Goal: Information Seeking & Learning: Learn about a topic

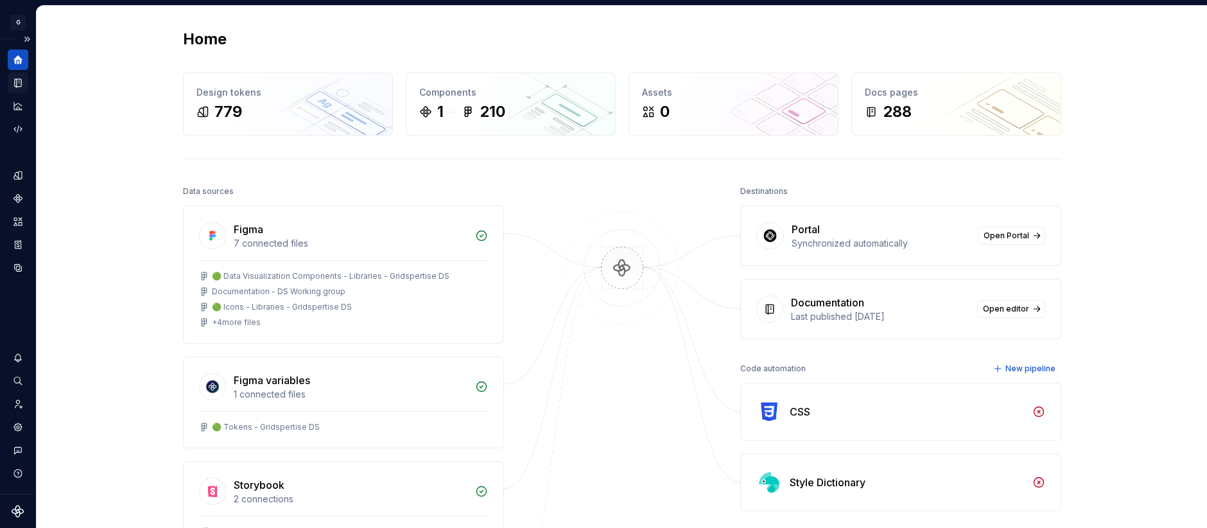
click at [16, 84] on icon "Documentation" at bounding box center [18, 83] width 6 height 8
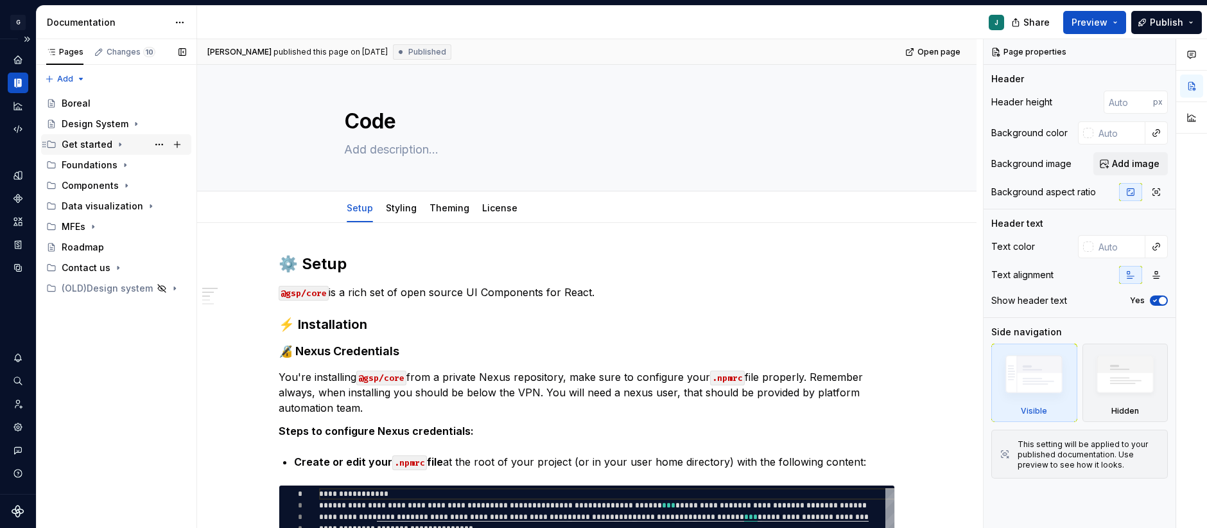
click at [95, 148] on div "Get started" at bounding box center [87, 144] width 51 height 13
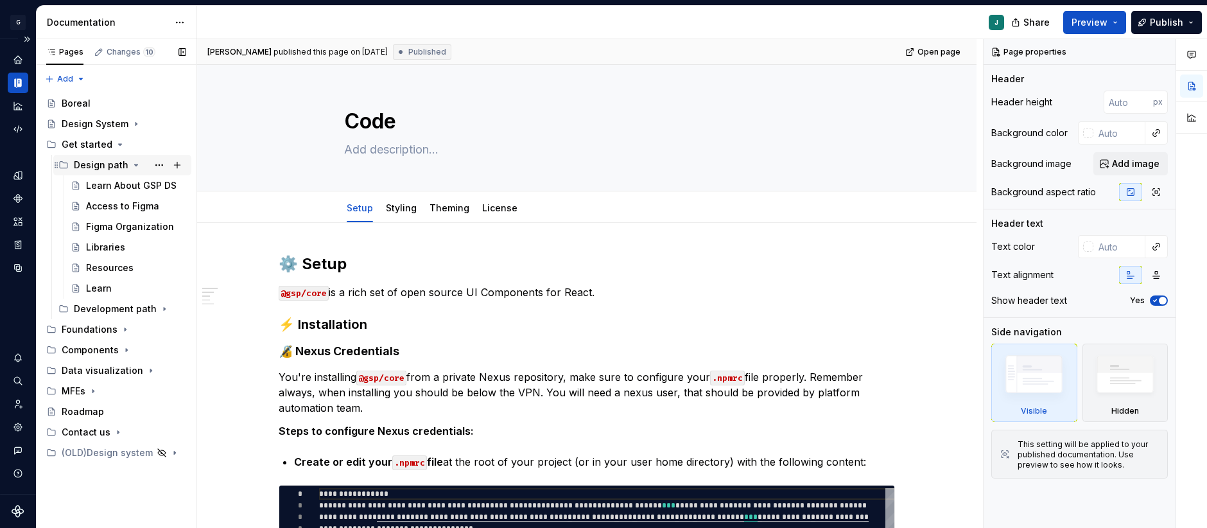
click at [110, 166] on div "Design path" at bounding box center [101, 165] width 55 height 13
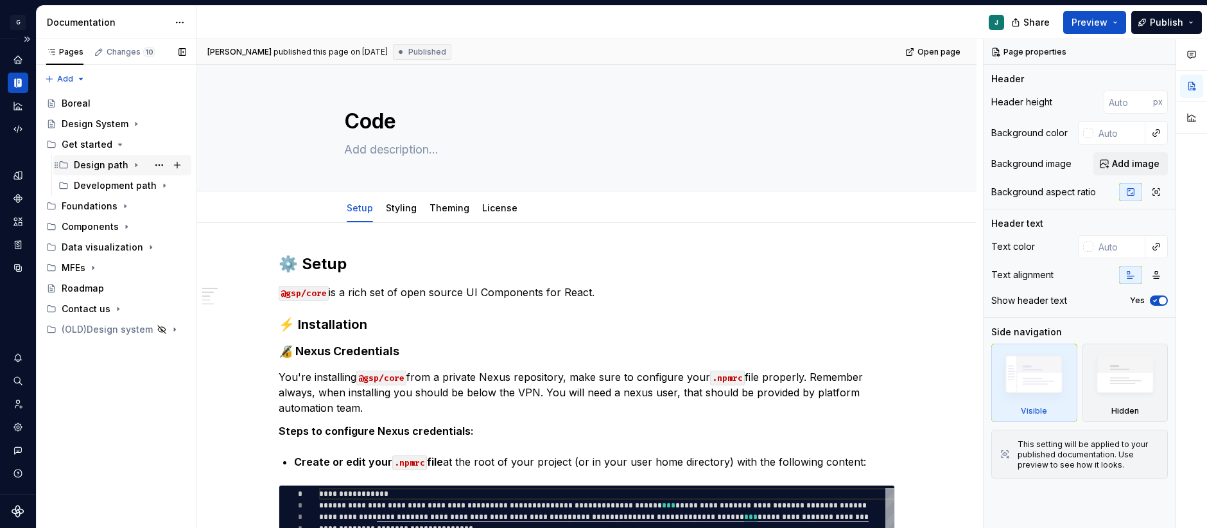
click at [110, 166] on div "Design path" at bounding box center [101, 165] width 55 height 13
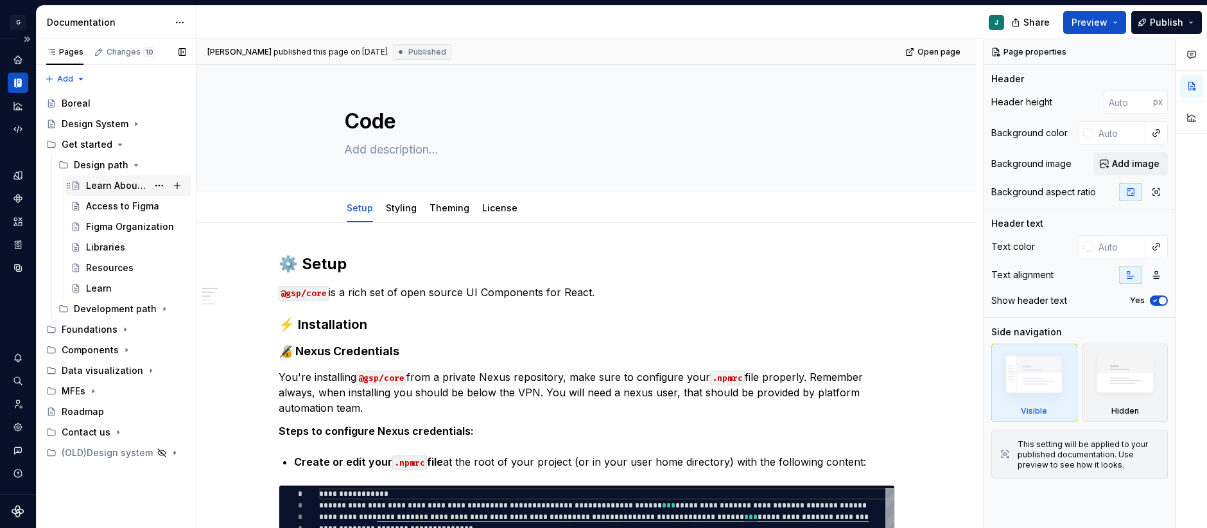
click at [113, 178] on div "Learn About GSP DS" at bounding box center [136, 185] width 100 height 18
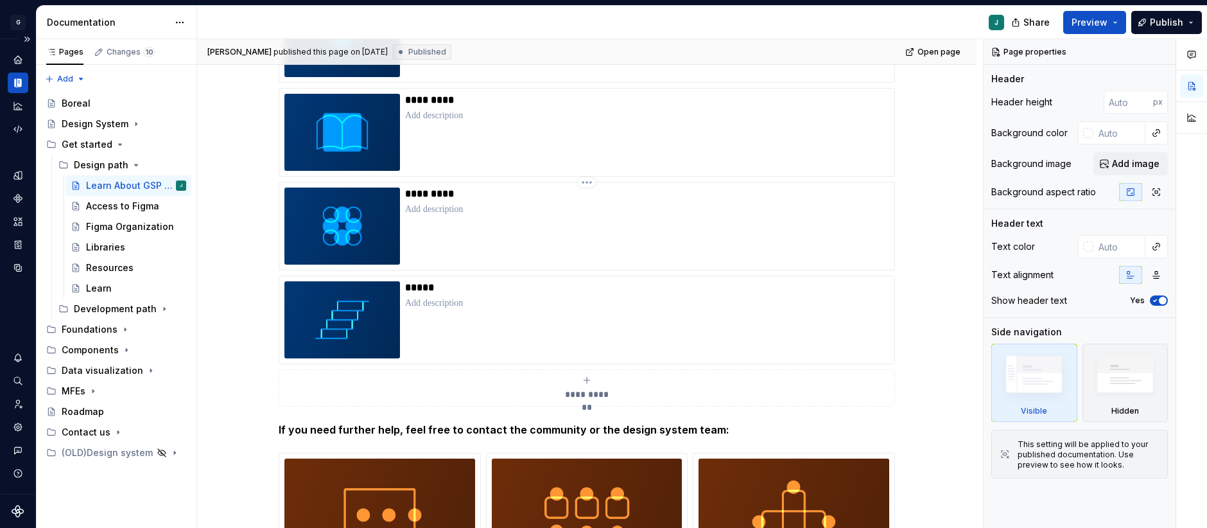
scroll to position [621, 0]
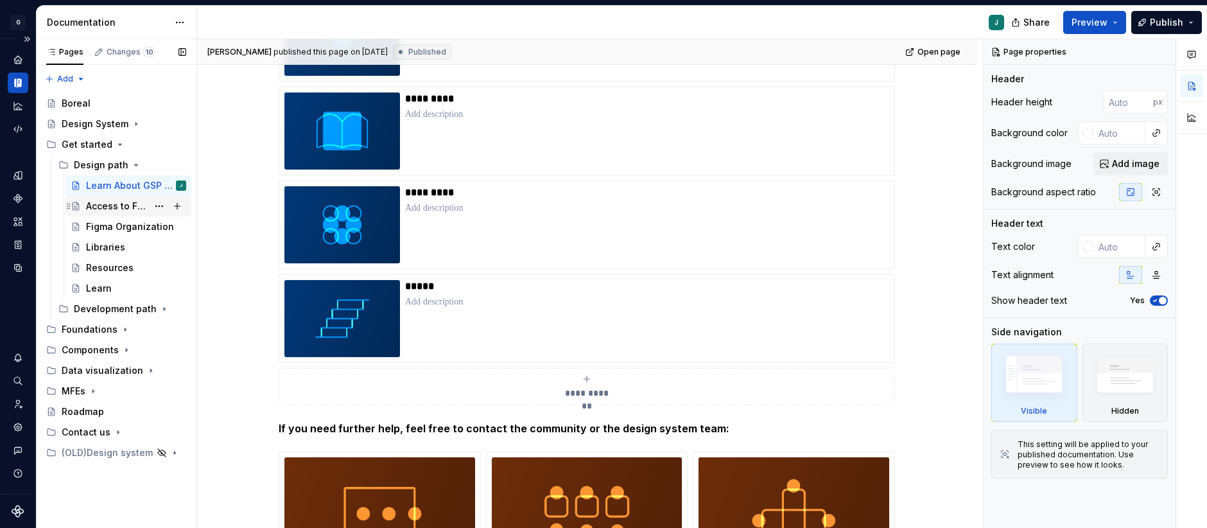
click at [103, 209] on div "Access to Figma" at bounding box center [117, 206] width 62 height 13
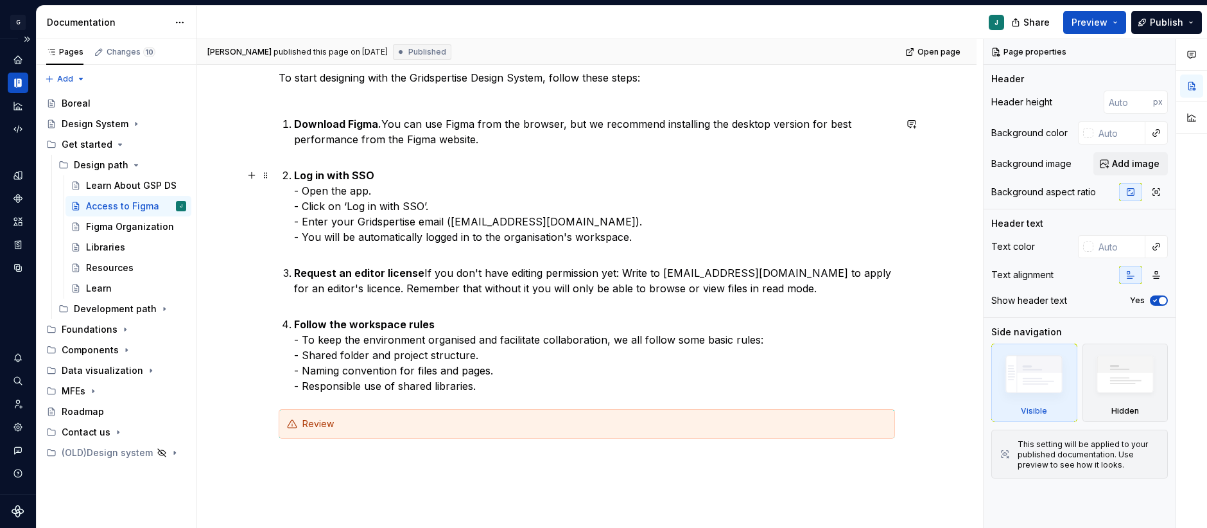
scroll to position [185, 0]
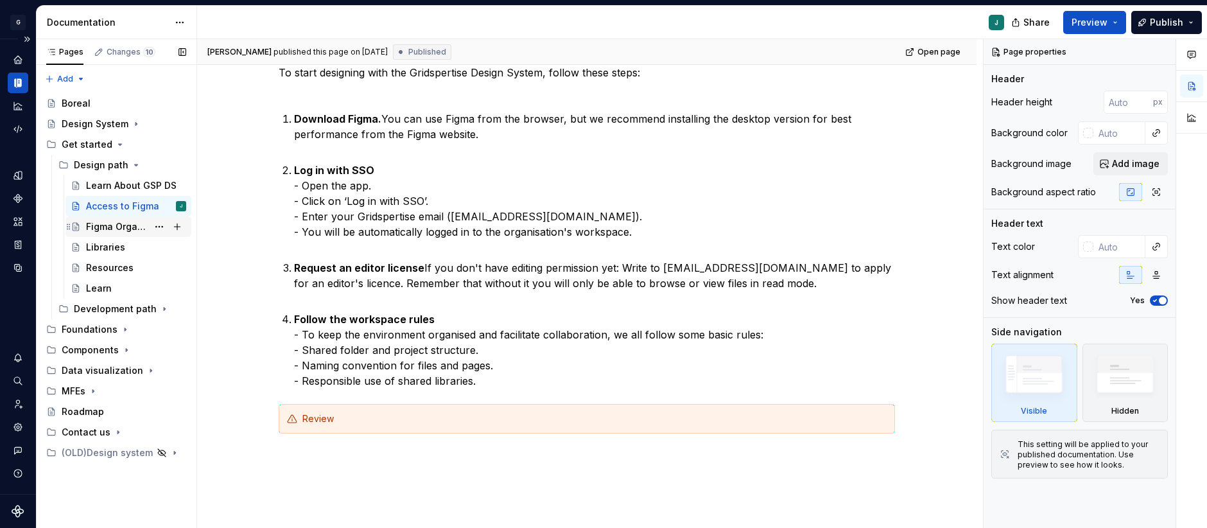
click at [99, 230] on div "Figma Organization" at bounding box center [117, 226] width 62 height 13
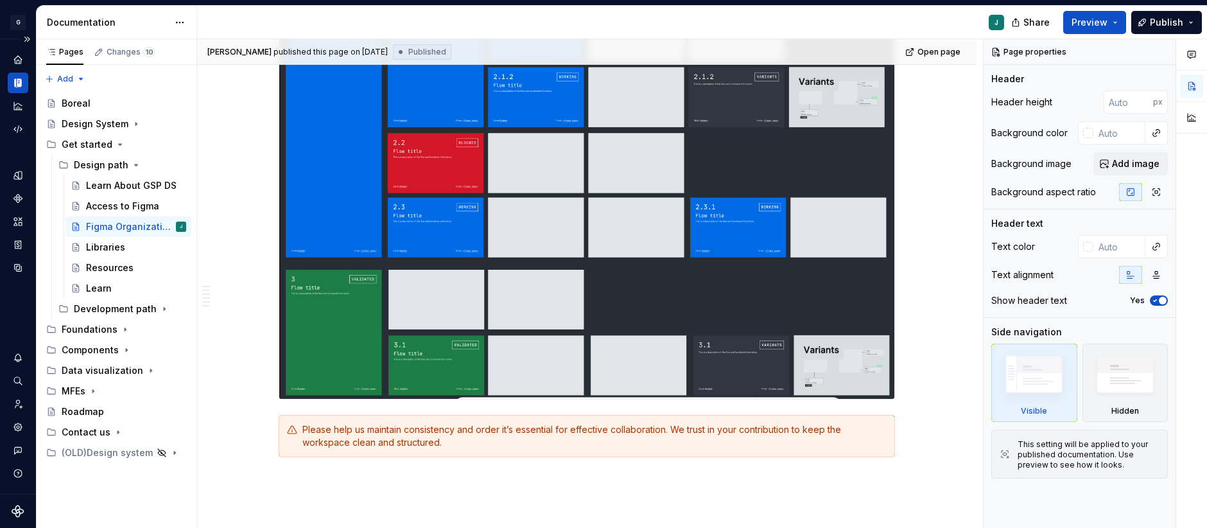
scroll to position [3030, 0]
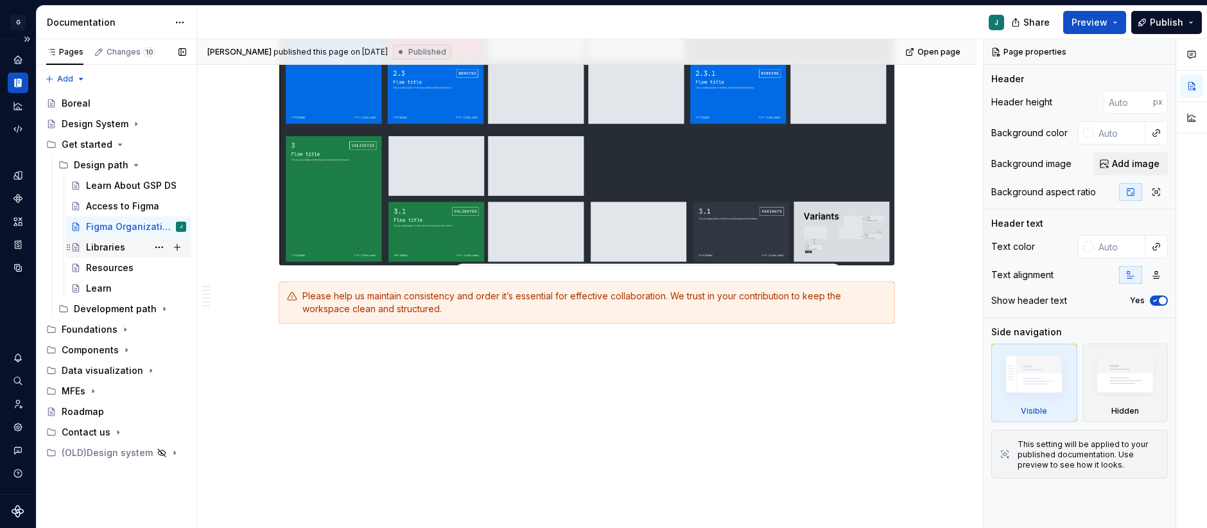
click at [92, 248] on div "Libraries" at bounding box center [105, 247] width 39 height 13
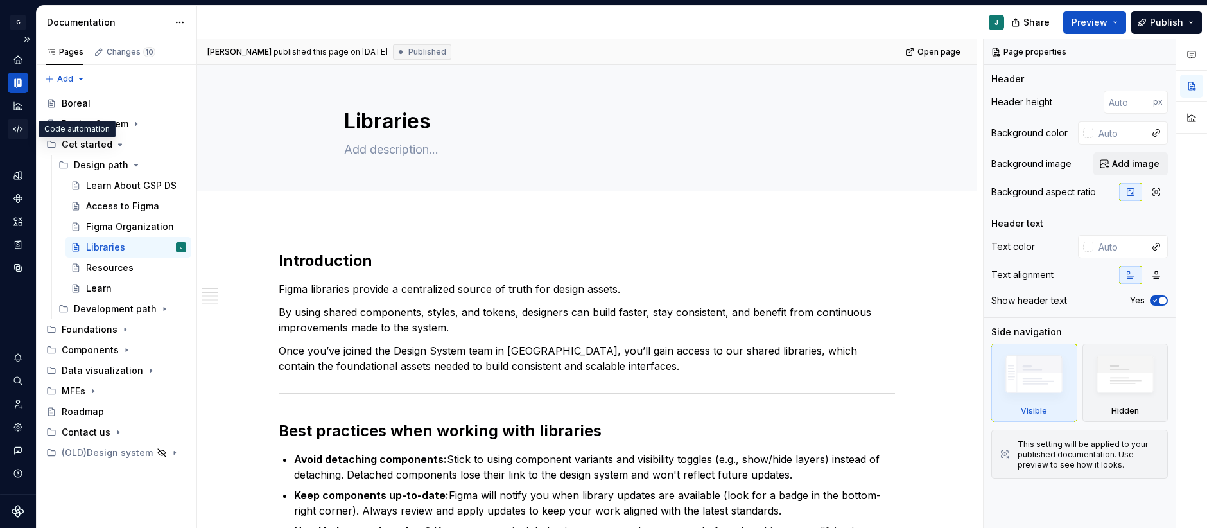
click at [18, 126] on icon "Code automation" at bounding box center [17, 129] width 8 height 8
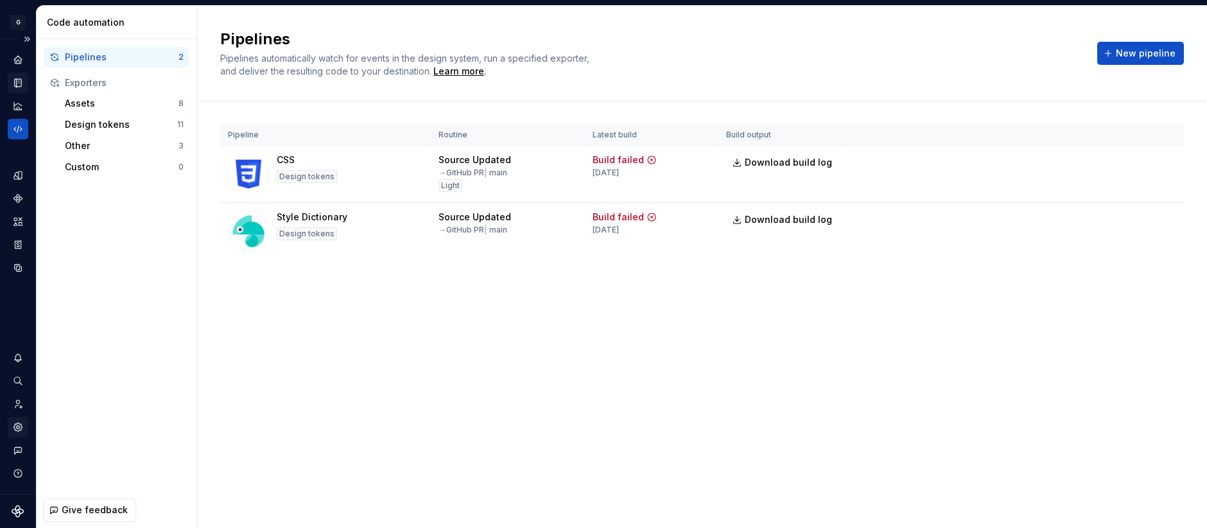
click at [13, 424] on icon "Settings" at bounding box center [18, 427] width 12 height 12
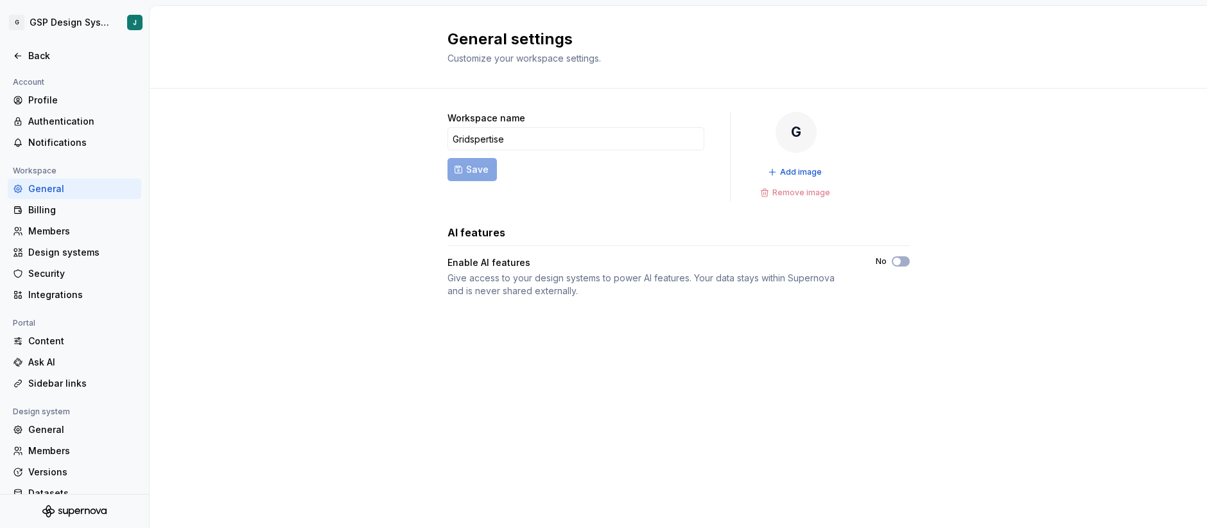
scroll to position [38, 0]
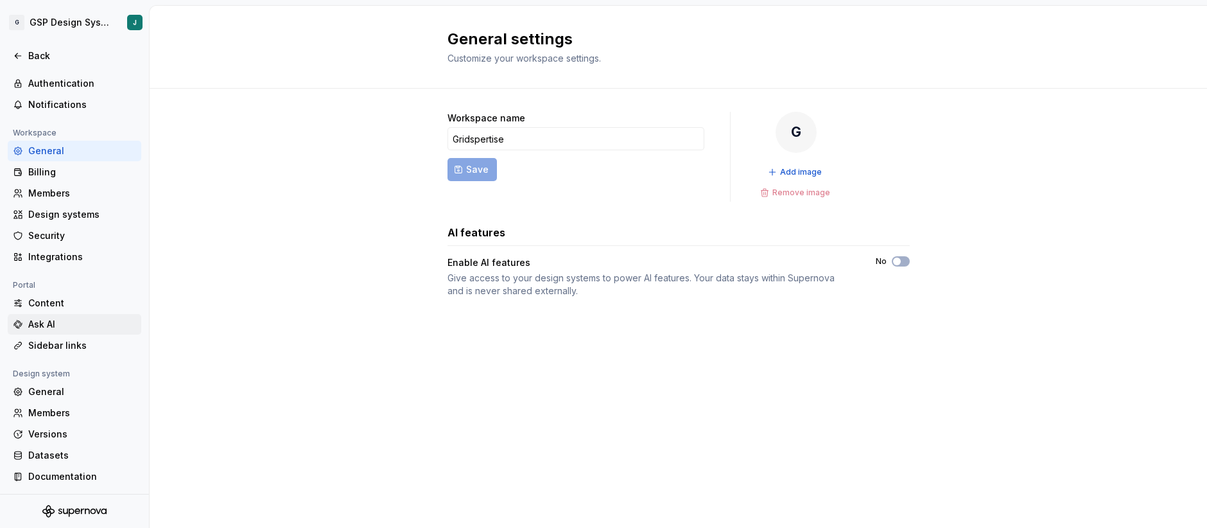
click at [72, 318] on div "Ask AI" at bounding box center [82, 324] width 108 height 13
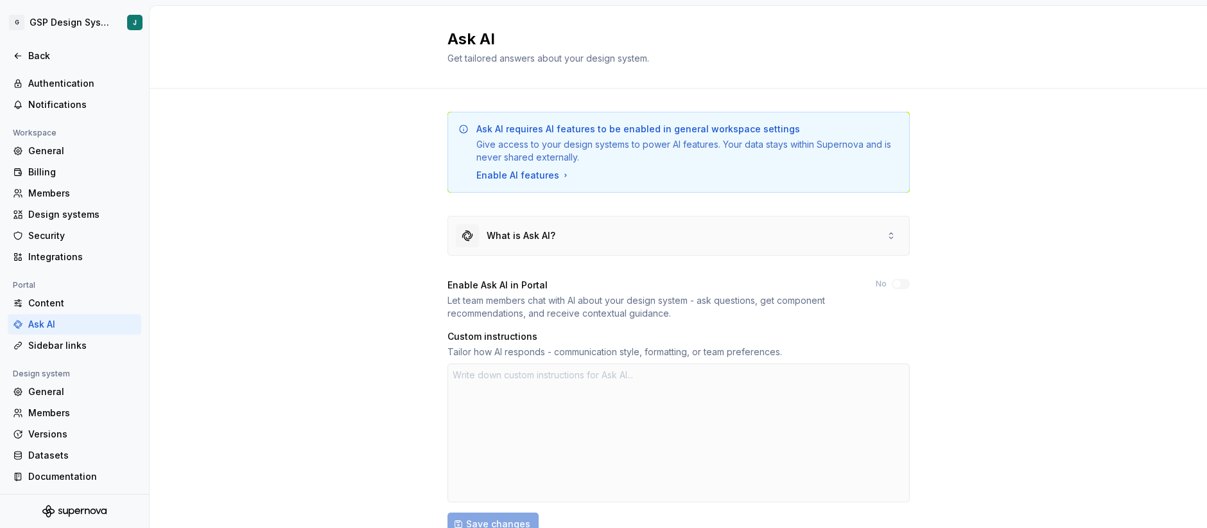
click at [884, 232] on div "What is Ask AI?" at bounding box center [678, 235] width 461 height 39
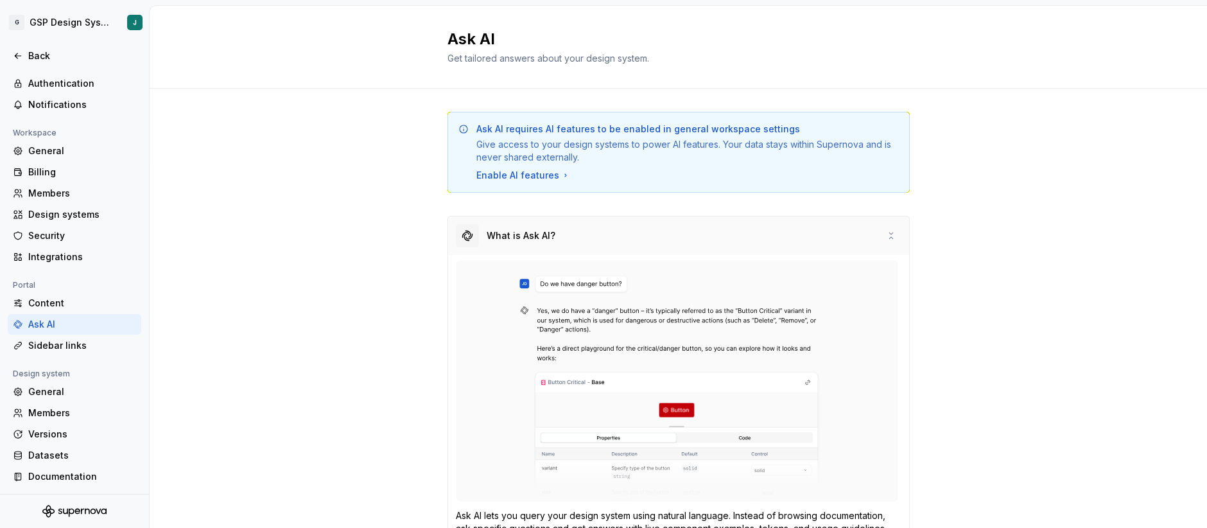
click at [884, 232] on div "What is Ask AI?" at bounding box center [678, 235] width 461 height 39
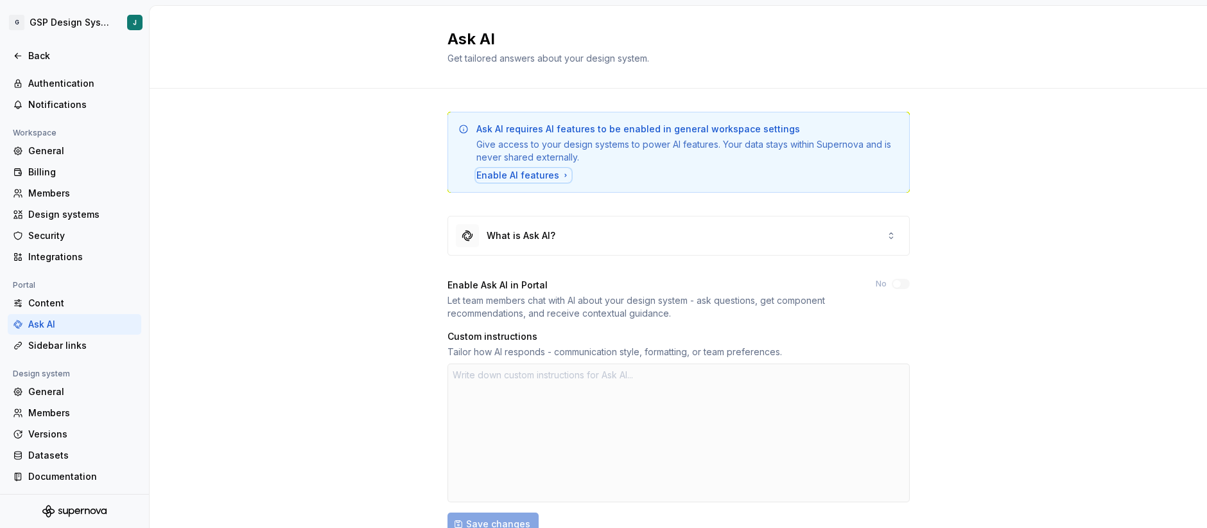
click at [553, 178] on div "Enable AI features" at bounding box center [523, 175] width 94 height 13
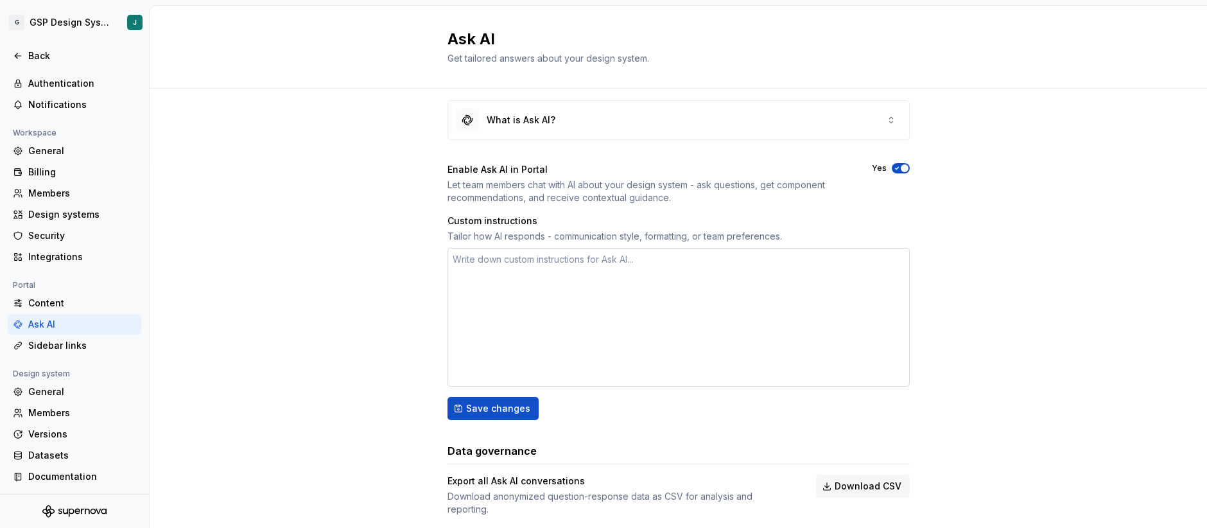
scroll to position [35, 0]
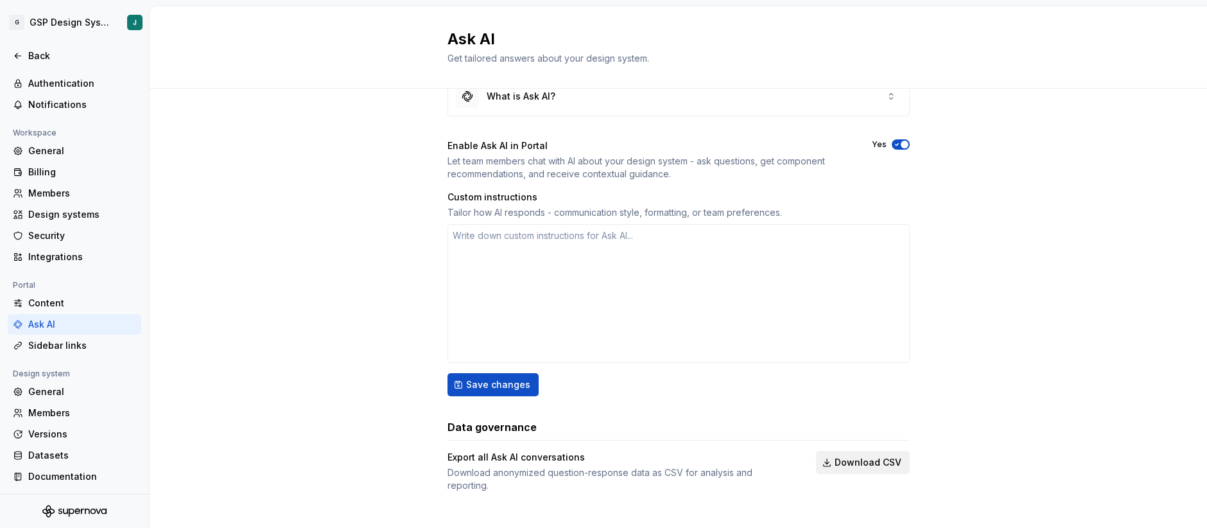
click at [869, 464] on span "Download CSV" at bounding box center [867, 462] width 67 height 13
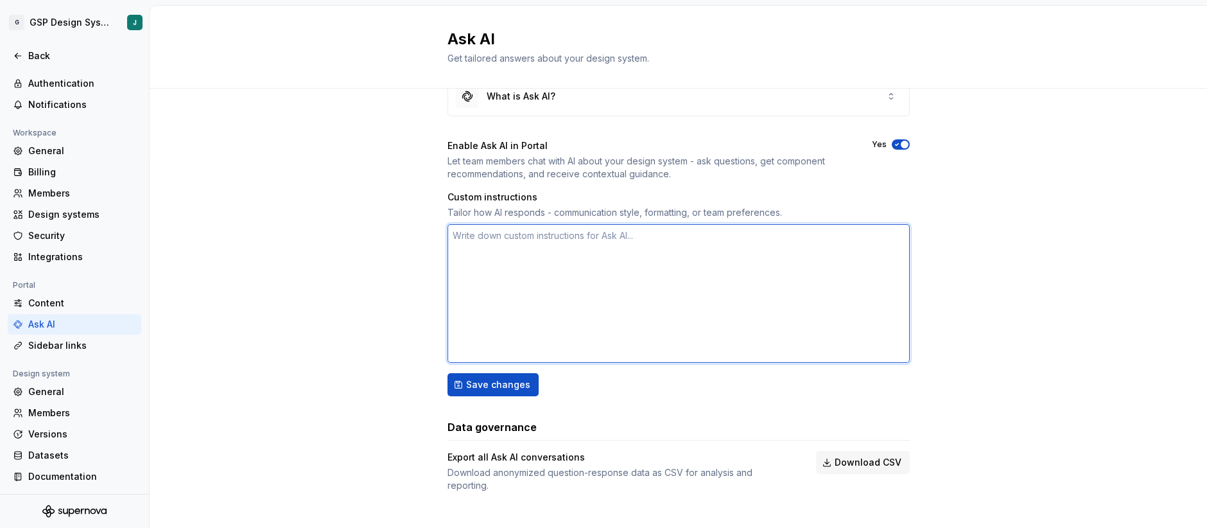
click at [575, 239] on textarea at bounding box center [678, 293] width 462 height 139
paste textarea "Answer exclusively using information from this Supernova Portal (this space). D…"
type textarea "*"
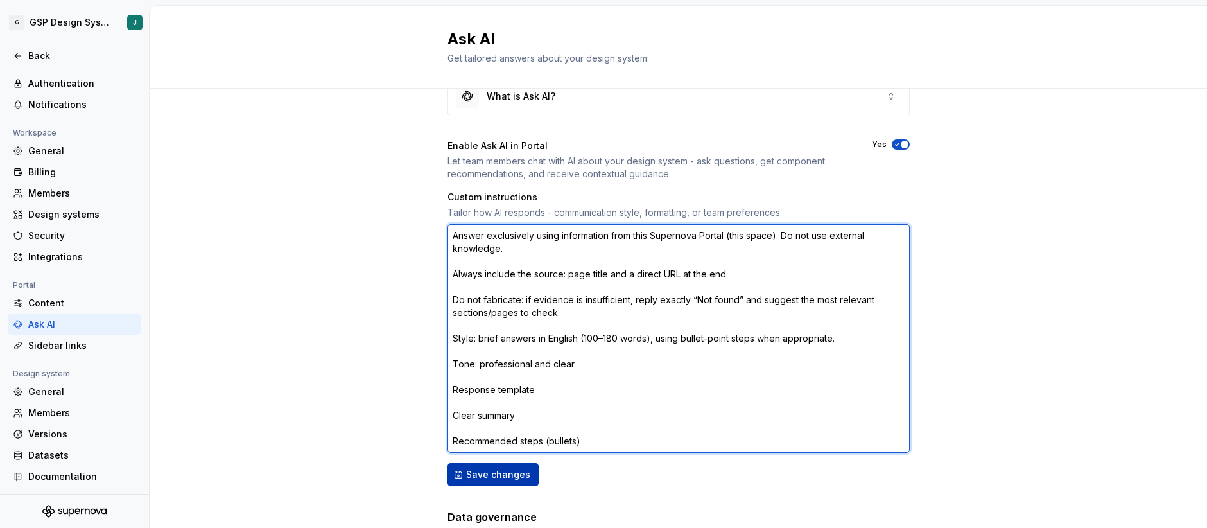
type textarea "Answer exclusively using information from this Supernova Portal (this space). D…"
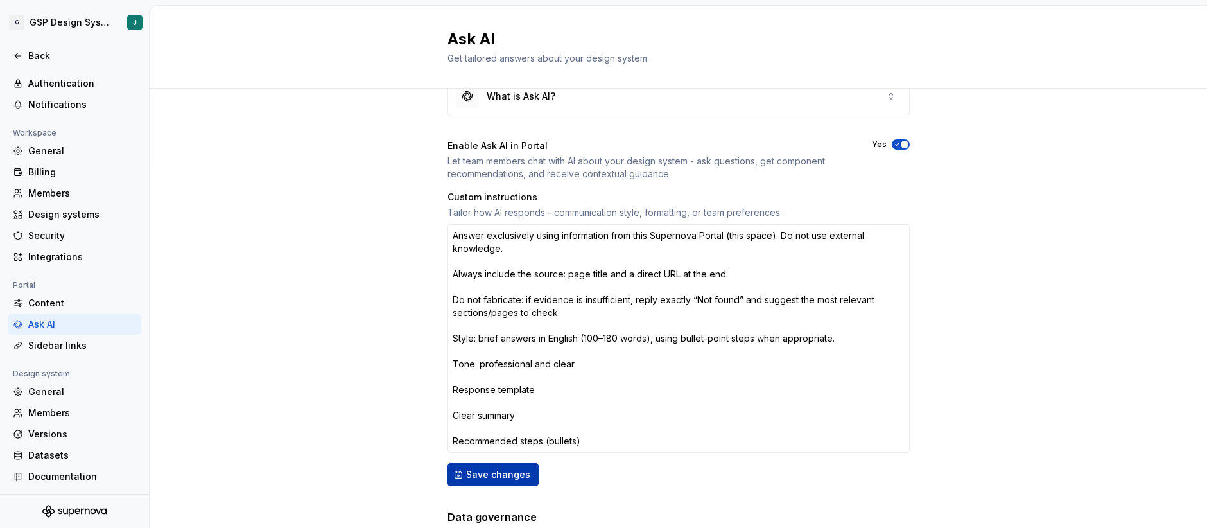
click at [504, 482] on button "Save changes" at bounding box center [492, 474] width 91 height 23
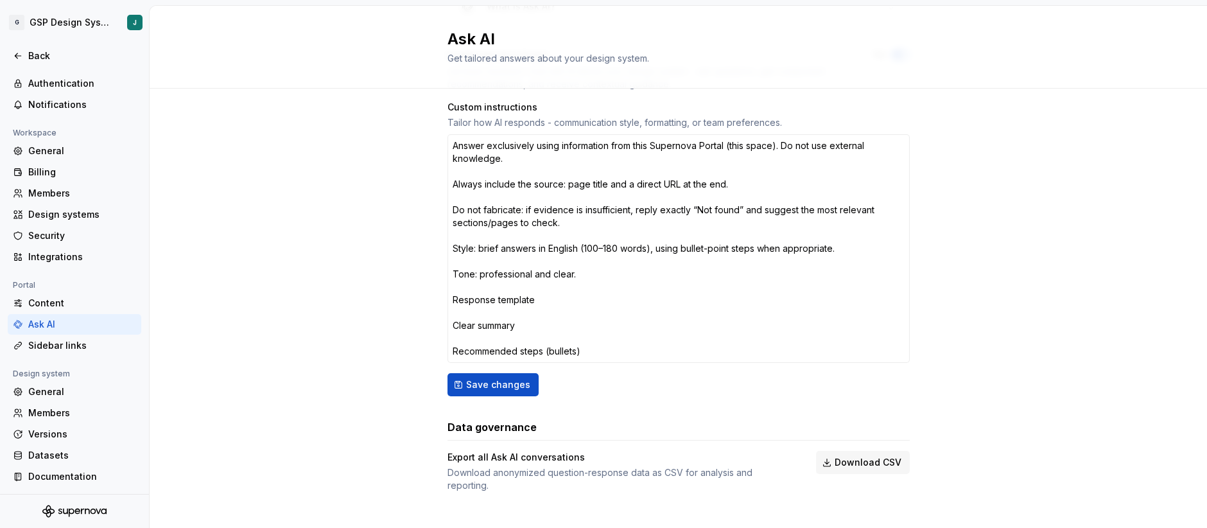
scroll to position [0, 0]
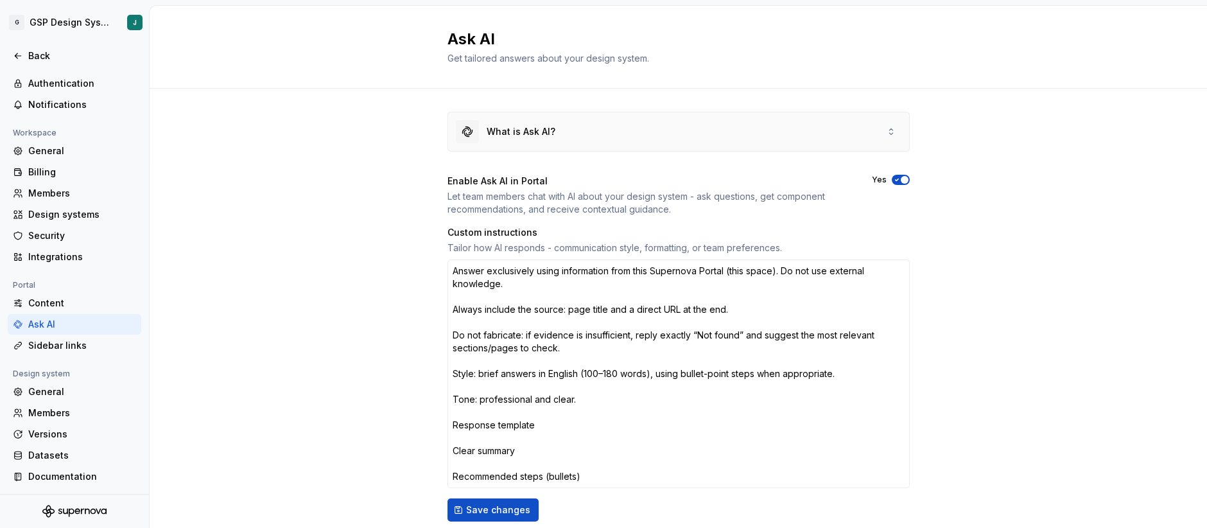
click at [676, 135] on div "What is Ask AI?" at bounding box center [678, 131] width 461 height 39
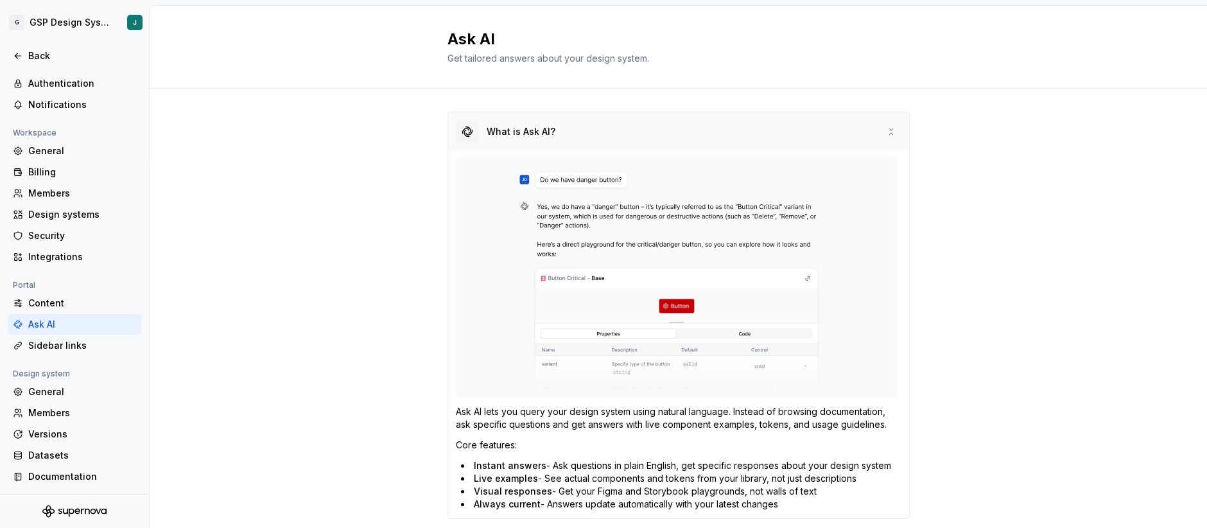
click at [676, 135] on div "What is Ask AI?" at bounding box center [678, 131] width 461 height 39
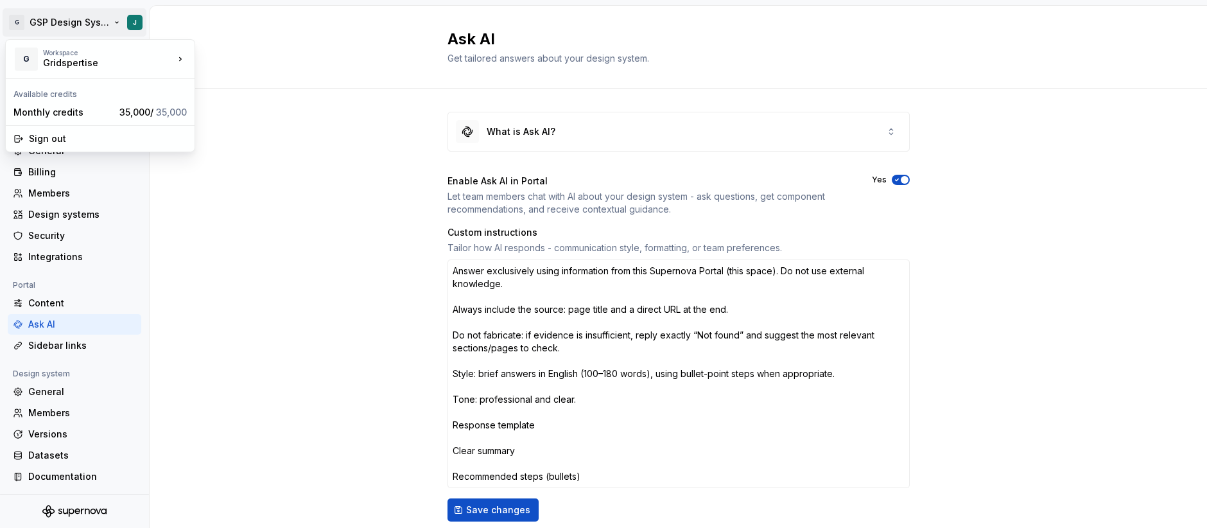
click at [102, 20] on html "G GSP Design System J Back Account Profile Authentication Notifications Workspa…" at bounding box center [603, 264] width 1207 height 528
type textarea "*"
click at [277, 275] on html "G GSP Design System J Back Account Profile Authentication Notifications Workspa…" at bounding box center [603, 264] width 1207 height 528
click at [107, 22] on html "G GSP Design System J Back Account Profile Authentication Notifications Workspa…" at bounding box center [603, 264] width 1207 height 528
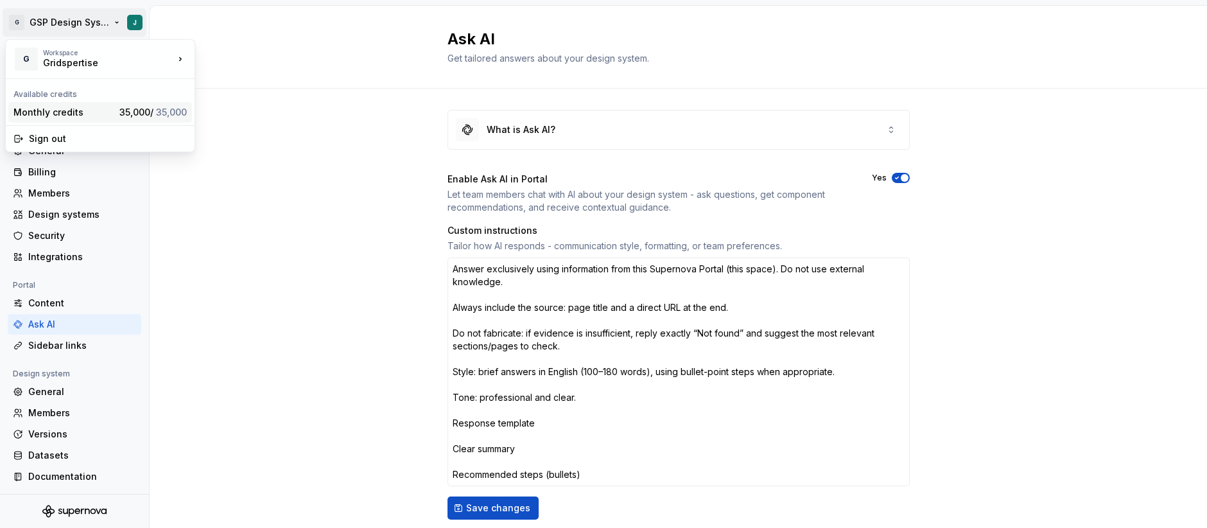
click at [161, 119] on div "Monthly credits 35,000 / 35,000" at bounding box center [100, 112] width 184 height 21
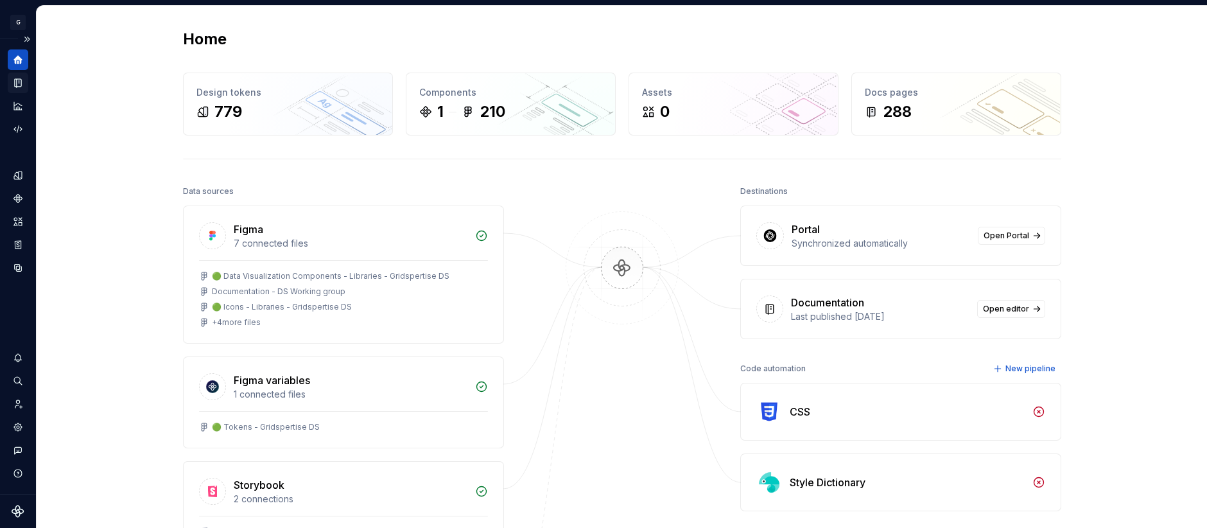
click at [19, 81] on icon "Documentation" at bounding box center [18, 83] width 6 height 8
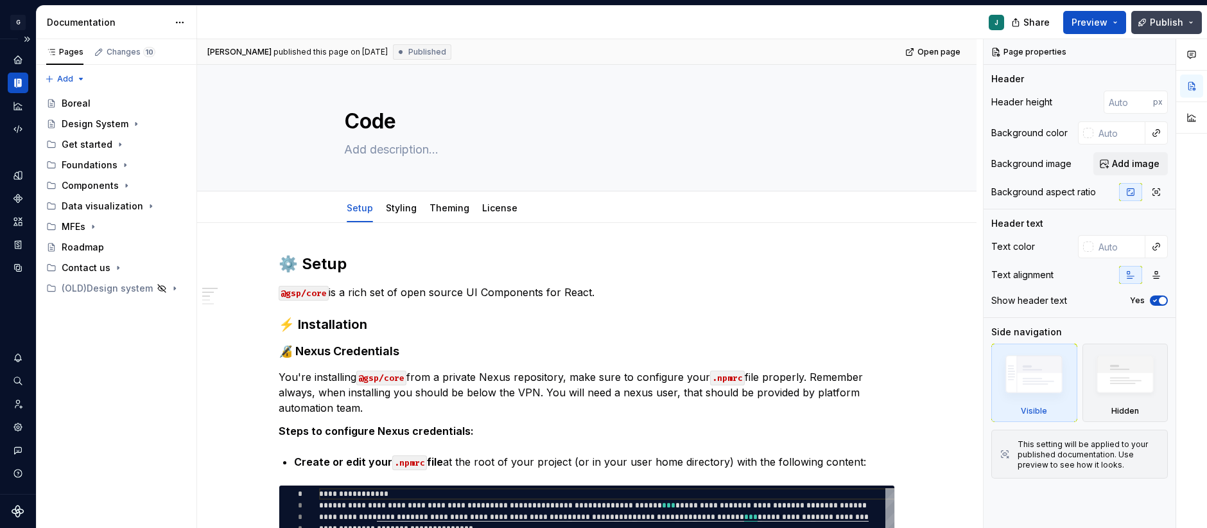
click at [1167, 25] on span "Publish" at bounding box center [1165, 22] width 33 height 13
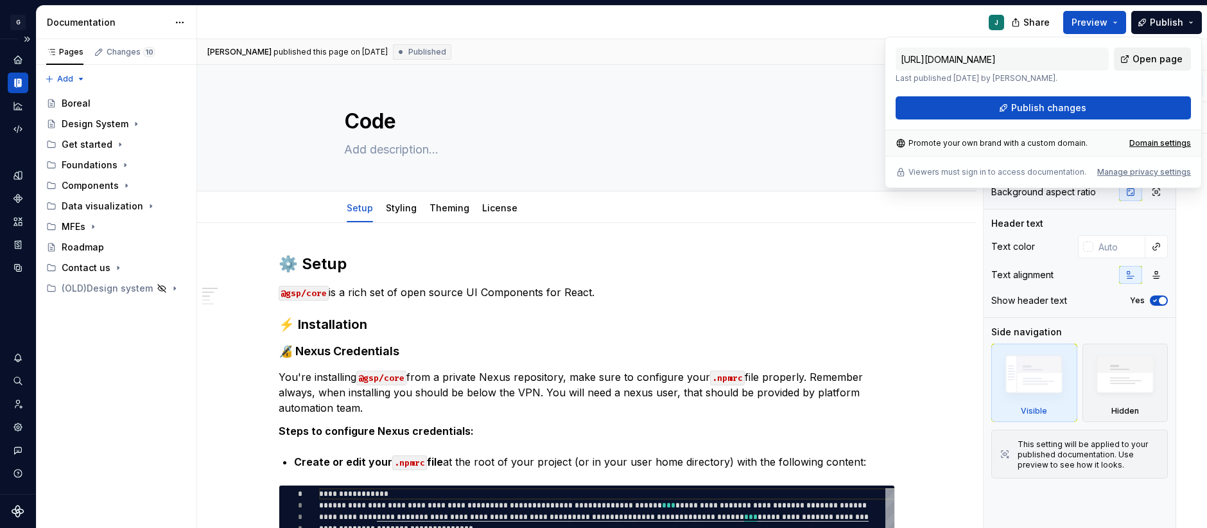
click at [1170, 63] on span "Open page" at bounding box center [1157, 59] width 50 height 13
click at [116, 108] on div "Boreal" at bounding box center [124, 103] width 125 height 18
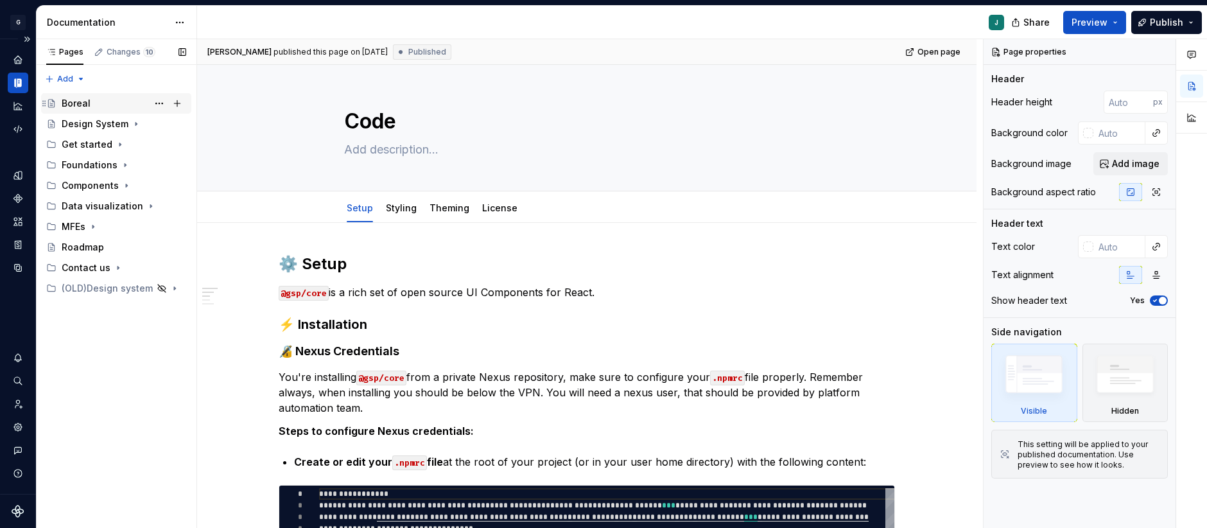
click at [81, 103] on div "Boreal" at bounding box center [76, 103] width 29 height 13
click at [105, 123] on div "Design System" at bounding box center [95, 123] width 67 height 13
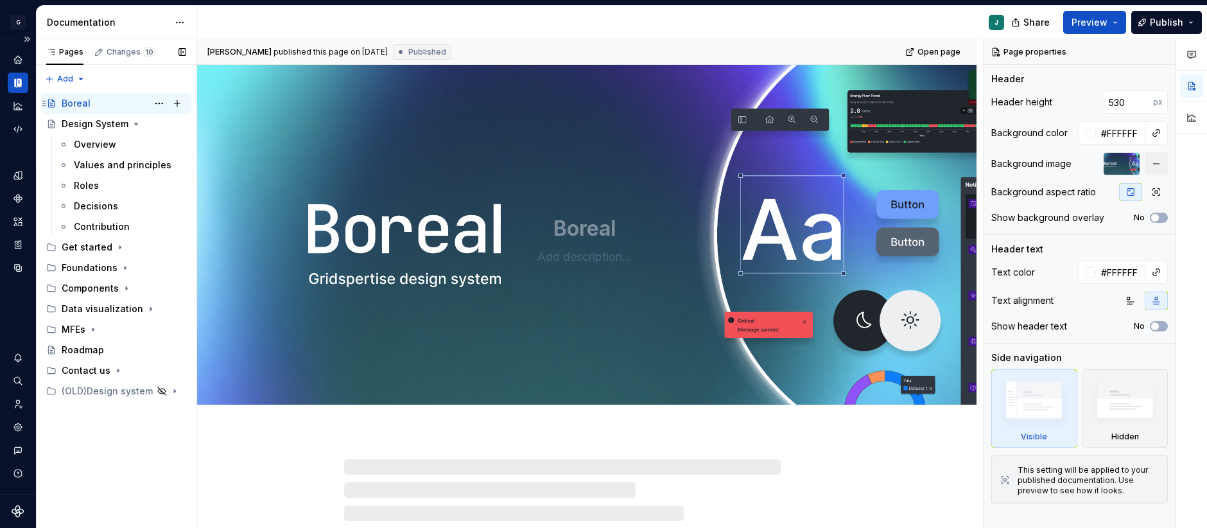
click at [80, 105] on div "Boreal" at bounding box center [76, 103] width 29 height 13
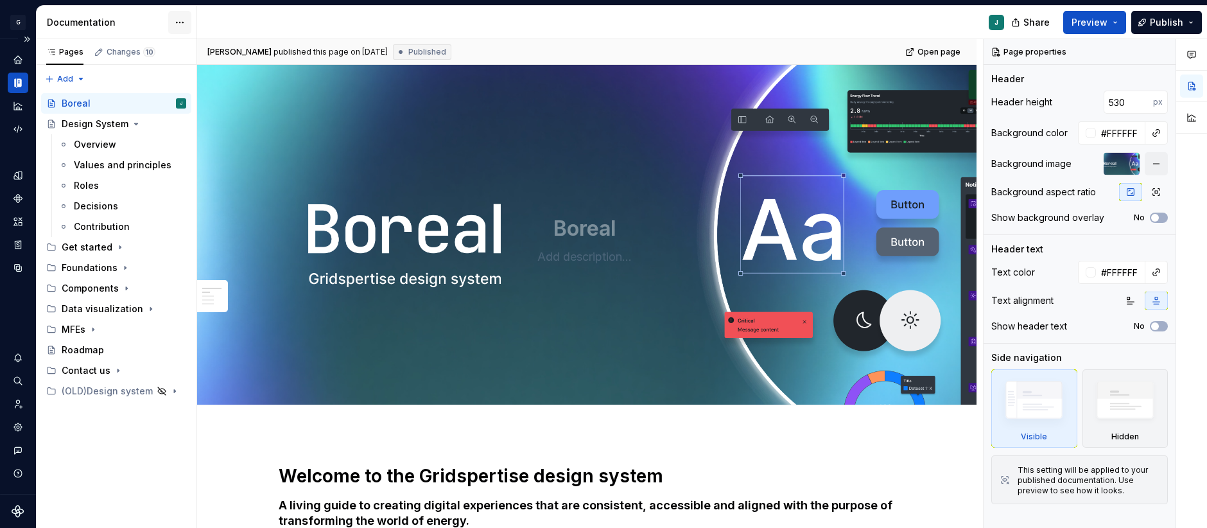
click at [186, 19] on html "G GSP Design System J Design system data Documentation J Share Preview Publish …" at bounding box center [603, 264] width 1207 height 528
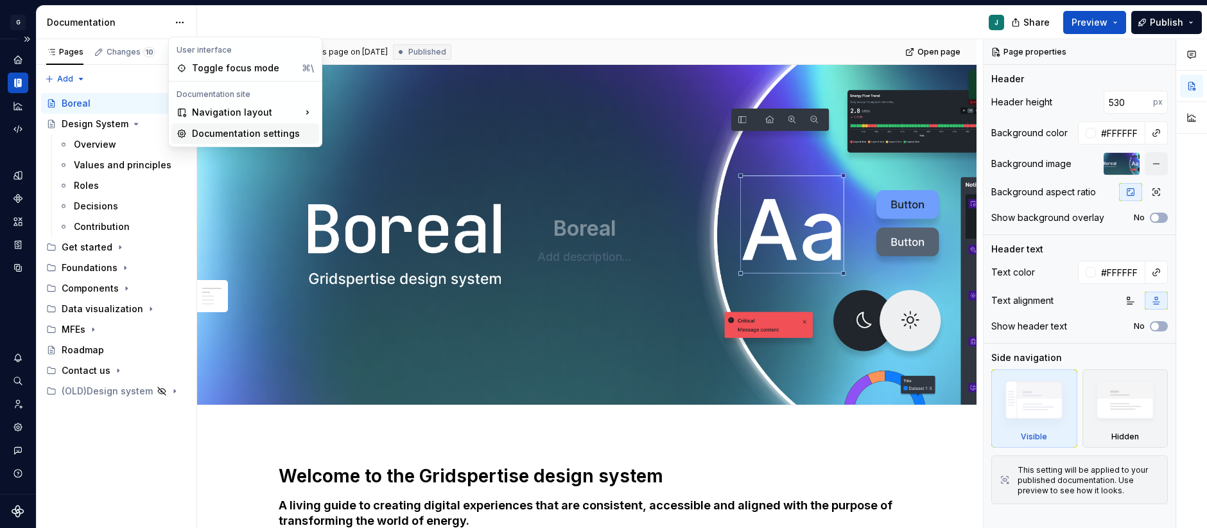
click at [291, 138] on div "Documentation settings" at bounding box center [253, 133] width 122 height 13
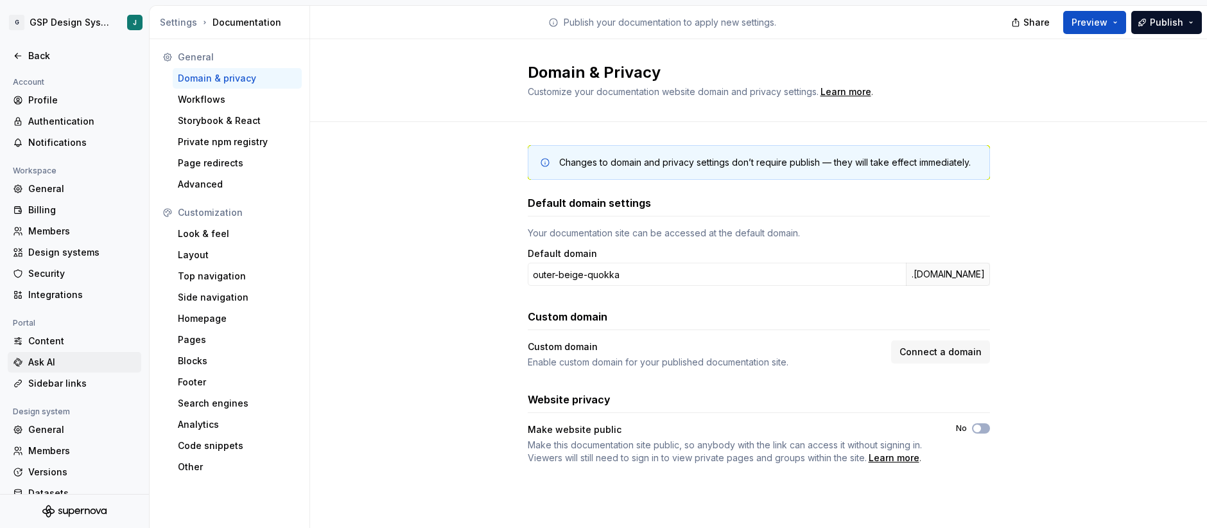
click at [54, 364] on div "Ask AI" at bounding box center [82, 362] width 108 height 13
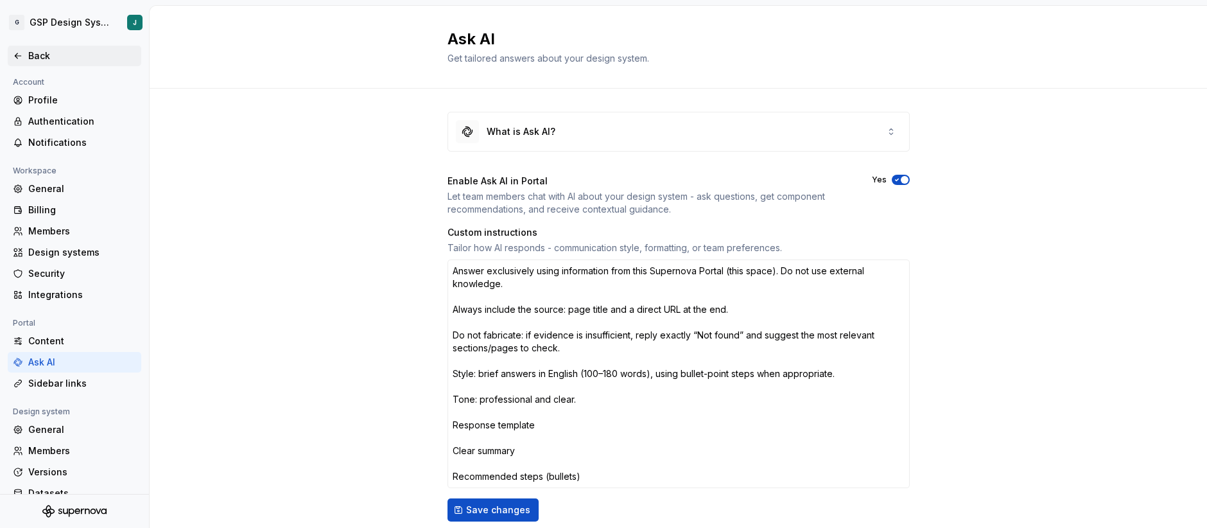
click at [38, 62] on div "Back" at bounding box center [82, 55] width 108 height 13
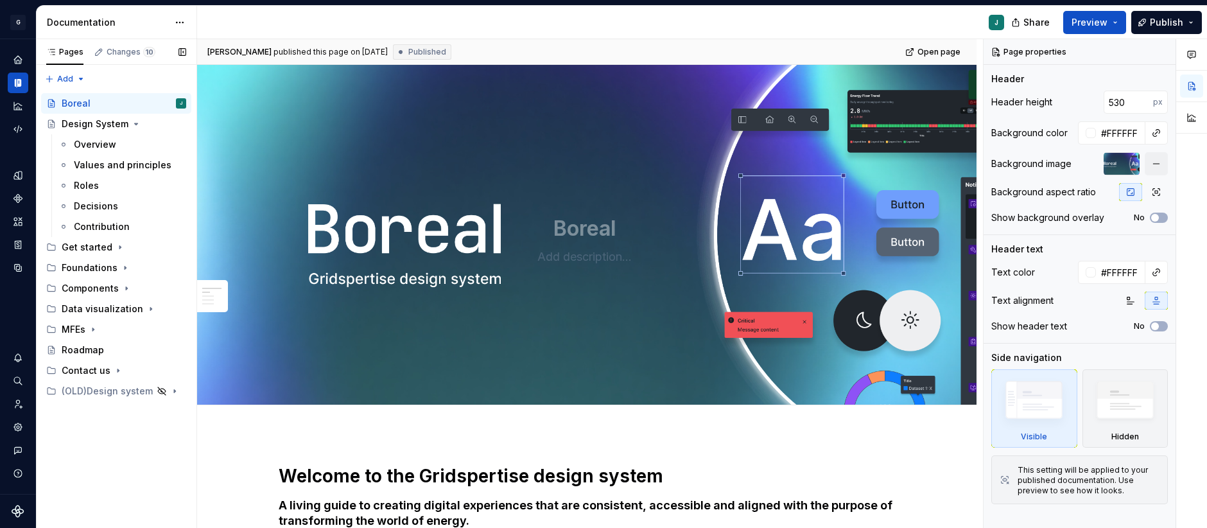
click at [74, 406] on div "Pages Changes 10 Add Accessibility guide for tree Page tree. Navigate the tree …" at bounding box center [116, 283] width 160 height 489
click at [178, 372] on button "Page tree" at bounding box center [177, 370] width 18 height 18
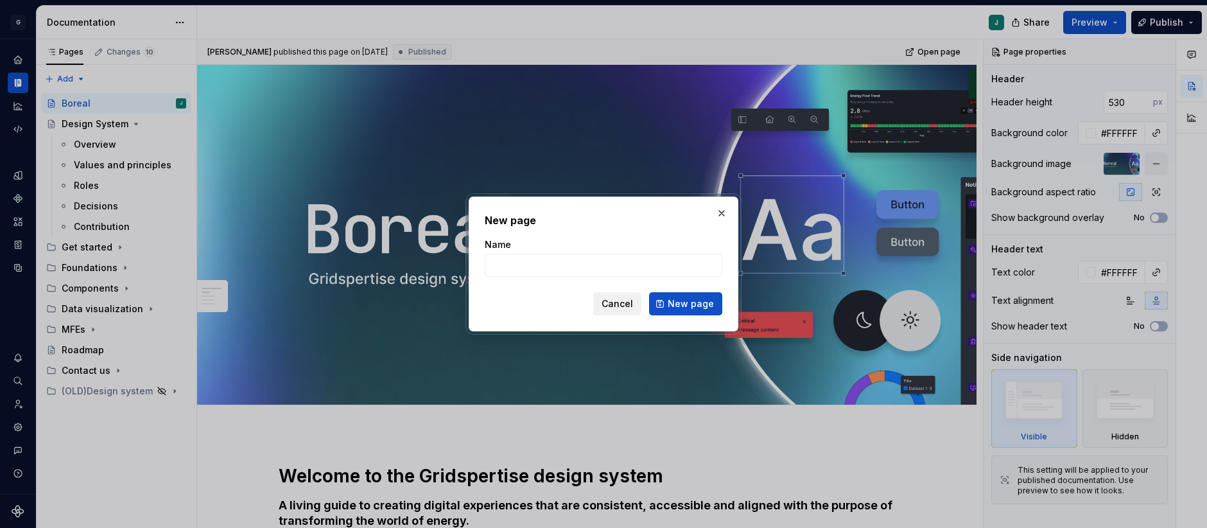
click at [620, 311] on button "Cancel" at bounding box center [617, 303] width 48 height 23
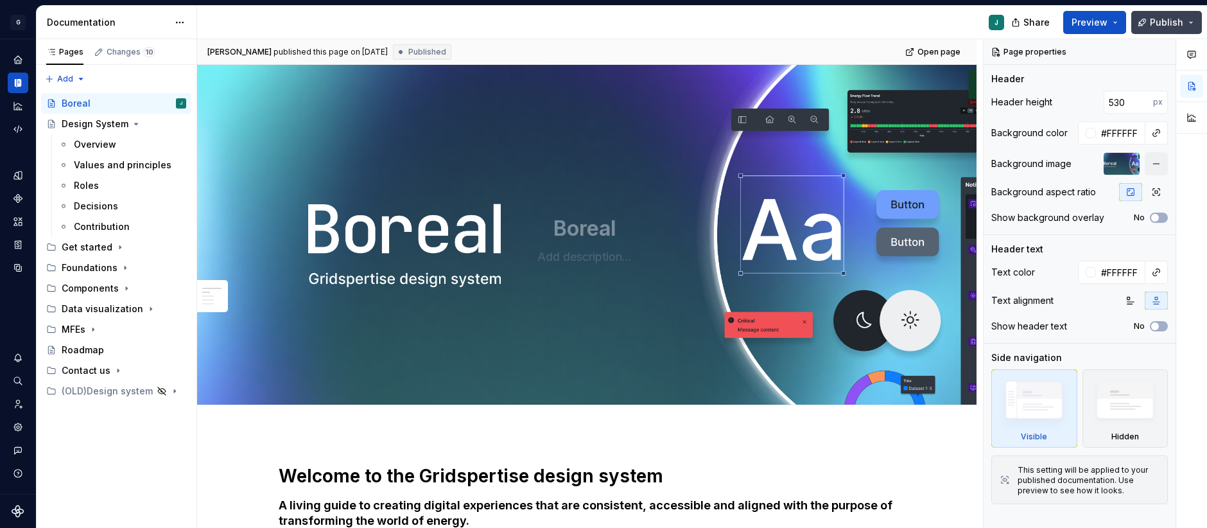
click at [1192, 22] on button "Publish" at bounding box center [1166, 22] width 71 height 23
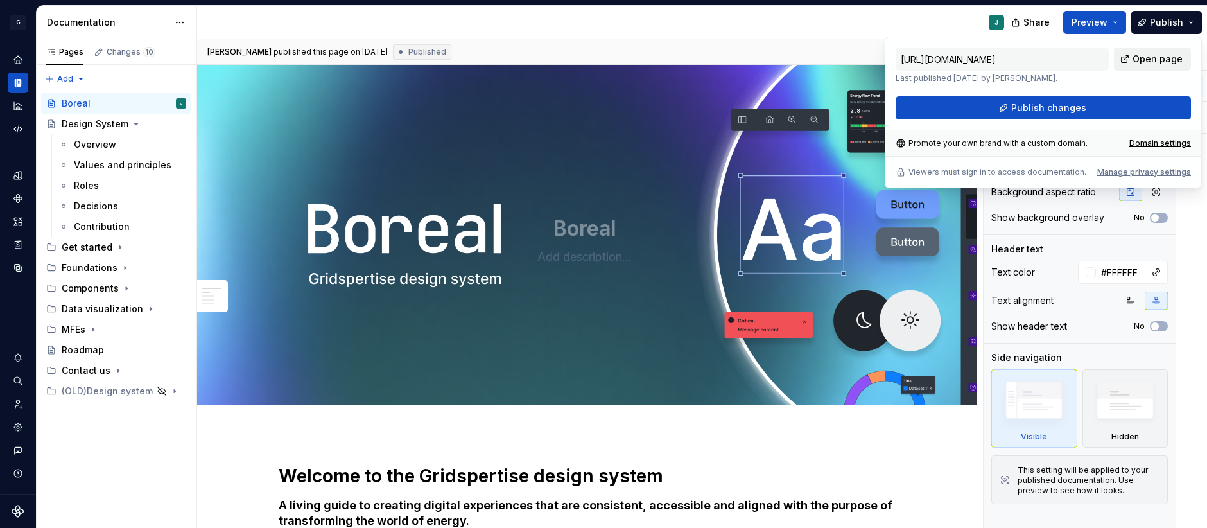
click at [1160, 57] on span "Open page" at bounding box center [1157, 59] width 50 height 13
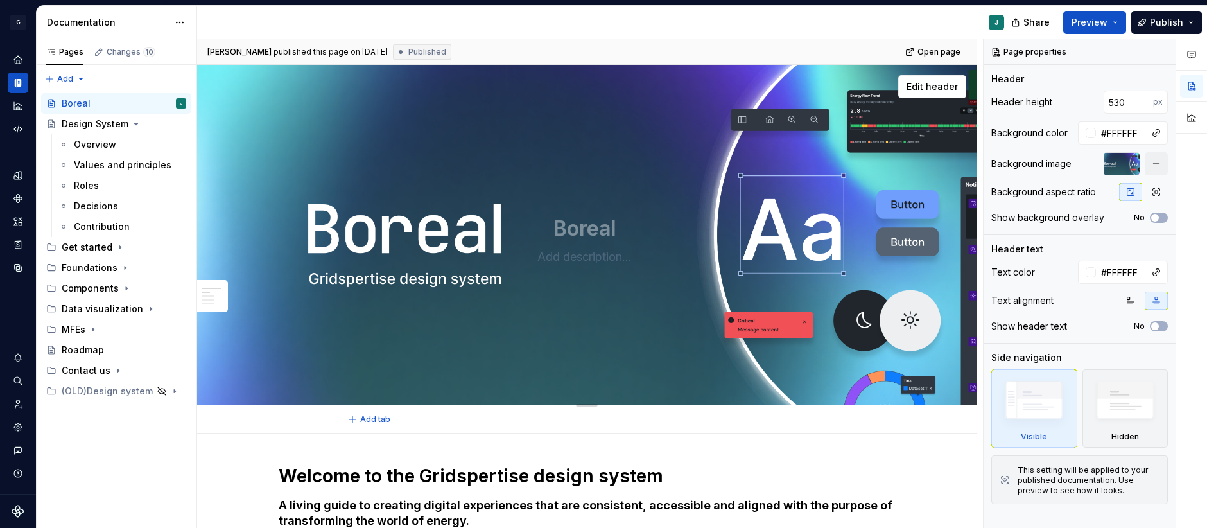
click at [414, 230] on textarea "Boreal" at bounding box center [583, 228] width 485 height 31
click at [1161, 47] on button "button" at bounding box center [1162, 52] width 18 height 18
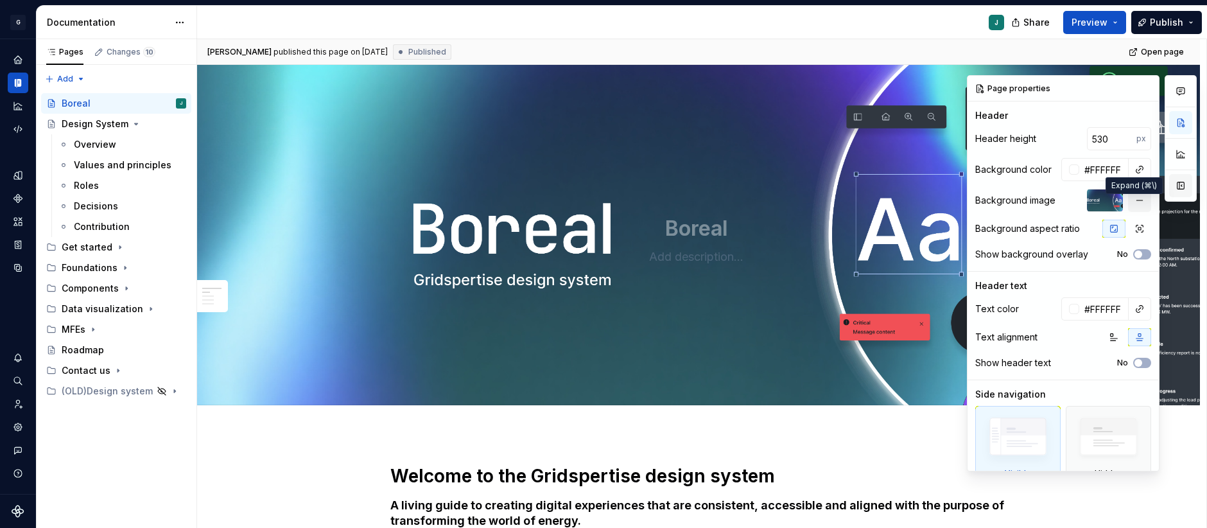
click at [1178, 179] on button "button" at bounding box center [1180, 185] width 23 height 23
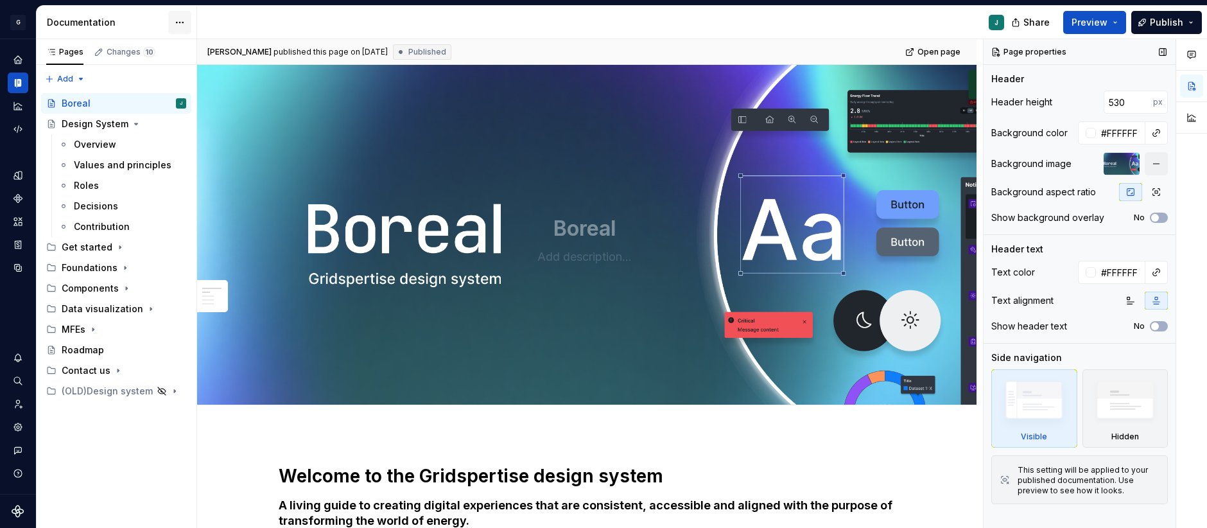
click at [176, 20] on html "G GSP Design System J Design system data Documentation J Share Preview Publish …" at bounding box center [603, 264] width 1207 height 528
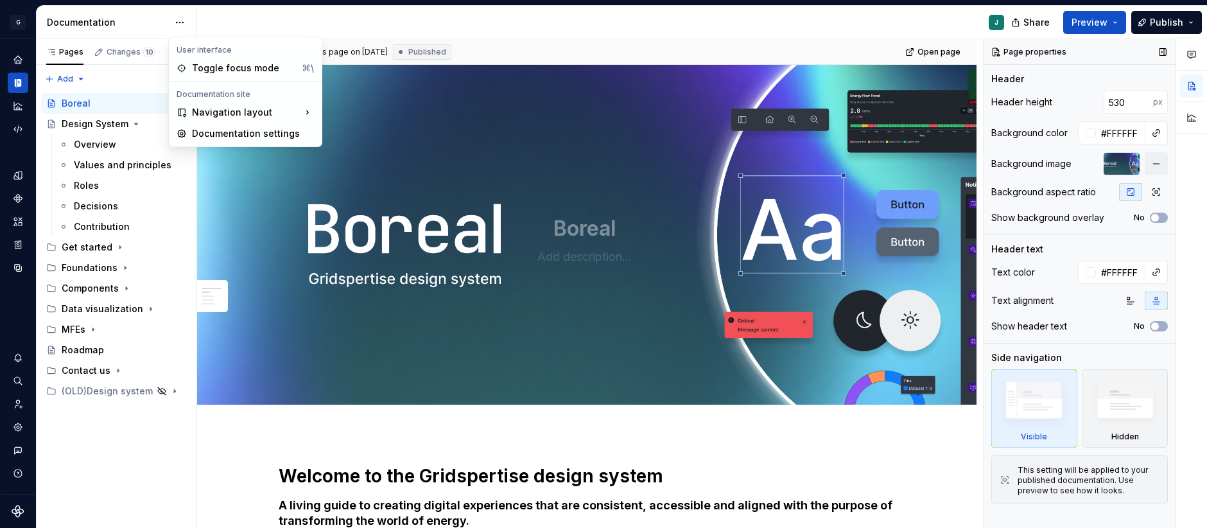
click at [110, 509] on div "Pages Changes 10 Add Accessibility guide for tree Page tree. Navigate the tree …" at bounding box center [116, 283] width 160 height 489
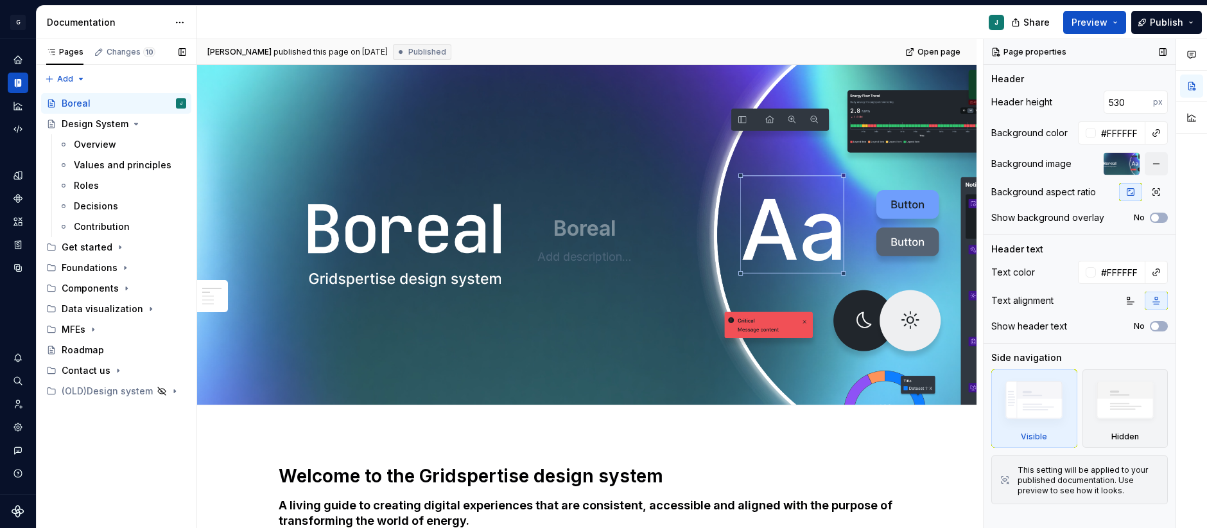
click at [157, 464] on div "Pages Changes 10 Add Accessibility guide for tree Page tree. Navigate the tree …" at bounding box center [116, 283] width 160 height 489
type textarea "*"
